Goal: Learn about a topic

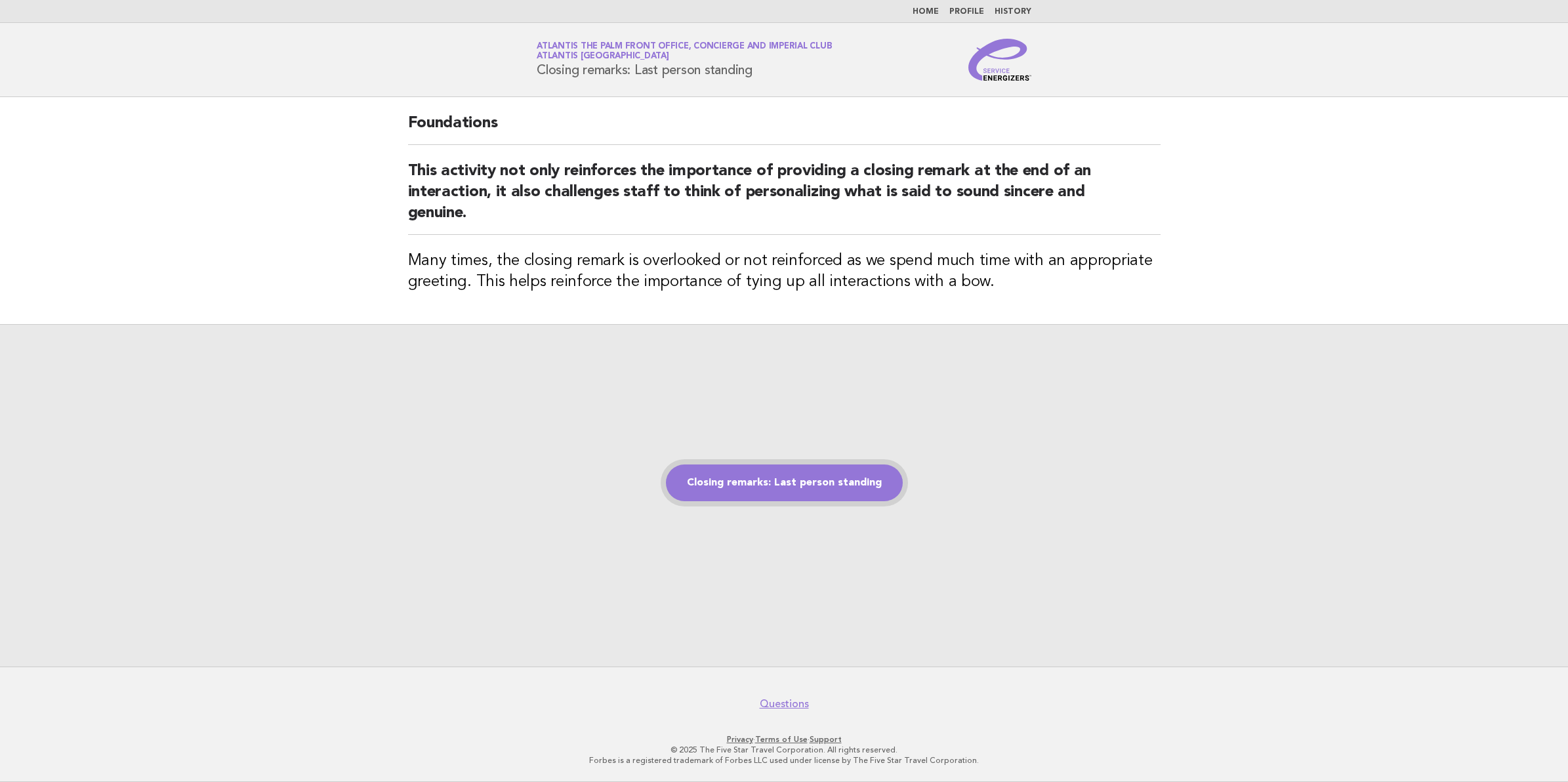
click at [769, 483] on link "Closing remarks: Last person standing" at bounding box center [784, 482] width 237 height 36
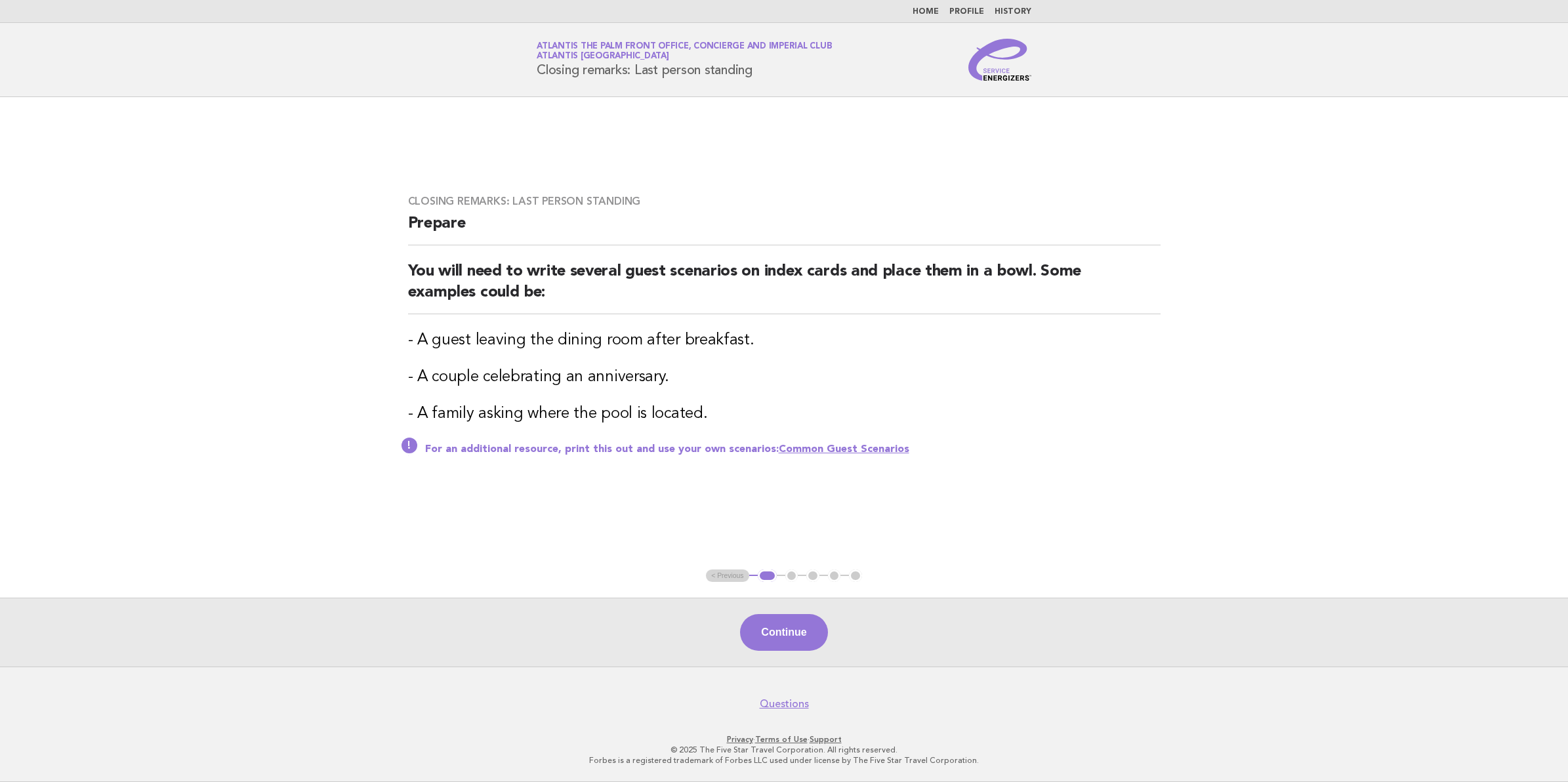
click at [830, 450] on link "Common Guest Scenarios" at bounding box center [844, 450] width 131 height 11
click at [799, 649] on button "Continue" at bounding box center [784, 632] width 87 height 36
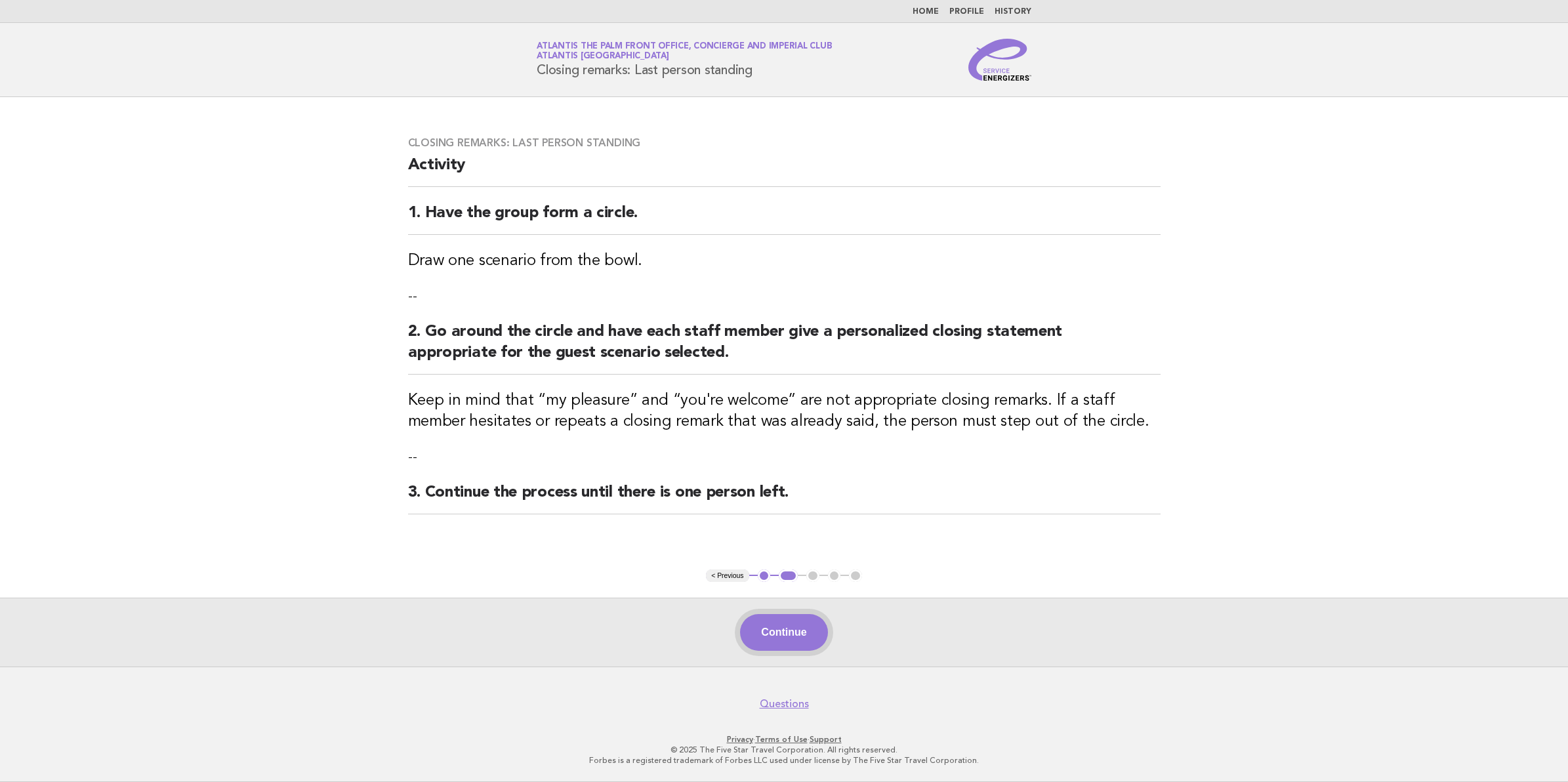
click at [796, 634] on button "Continue" at bounding box center [784, 632] width 87 height 36
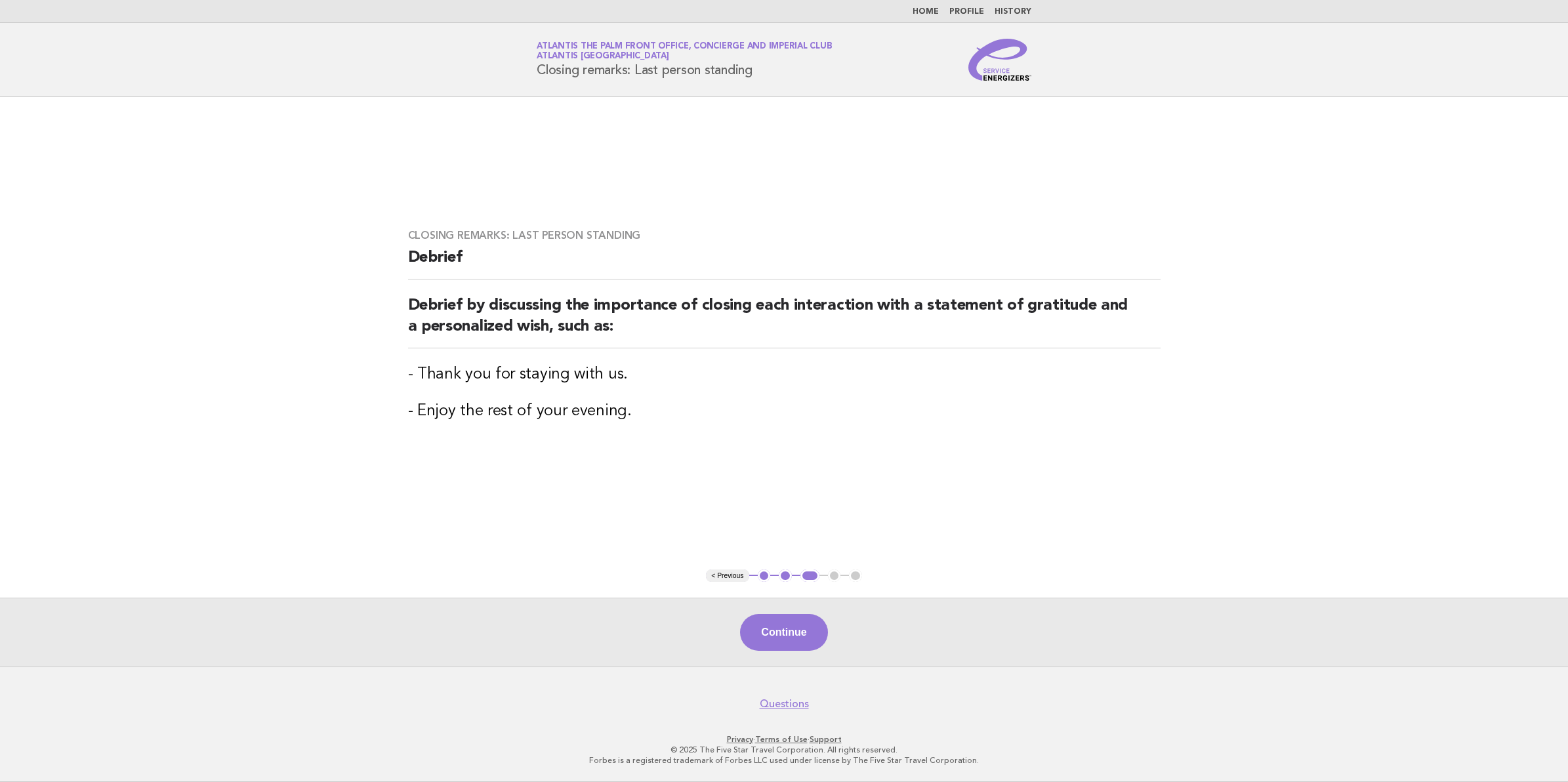
click at [796, 634] on button "Continue" at bounding box center [784, 632] width 87 height 36
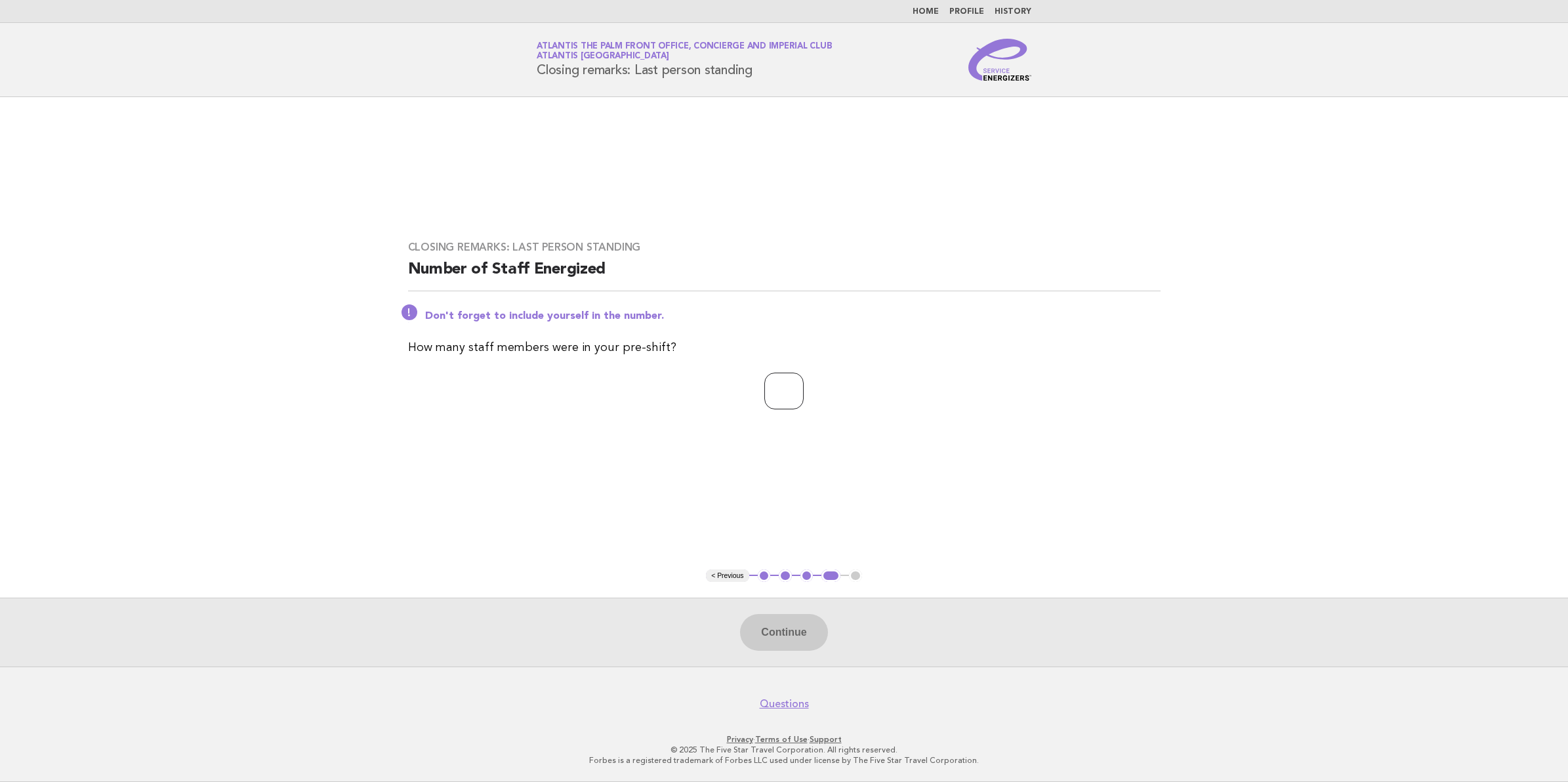
click at [765, 401] on input "number" at bounding box center [784, 391] width 39 height 36
type input "**"
click at [788, 632] on button "Continue" at bounding box center [784, 632] width 87 height 36
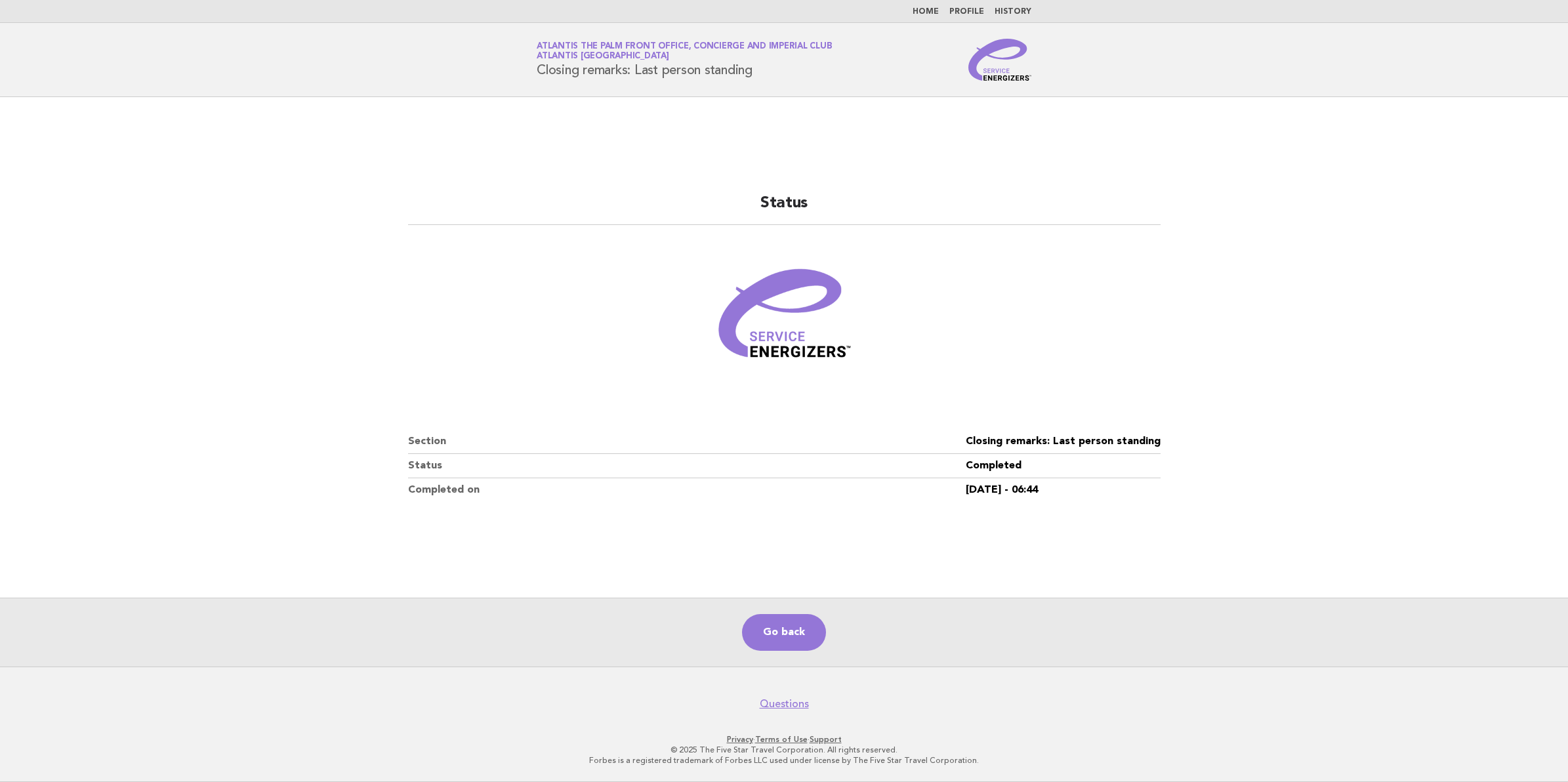
click at [788, 632] on link "Go back" at bounding box center [784, 632] width 84 height 36
